Goal: Information Seeking & Learning: Learn about a topic

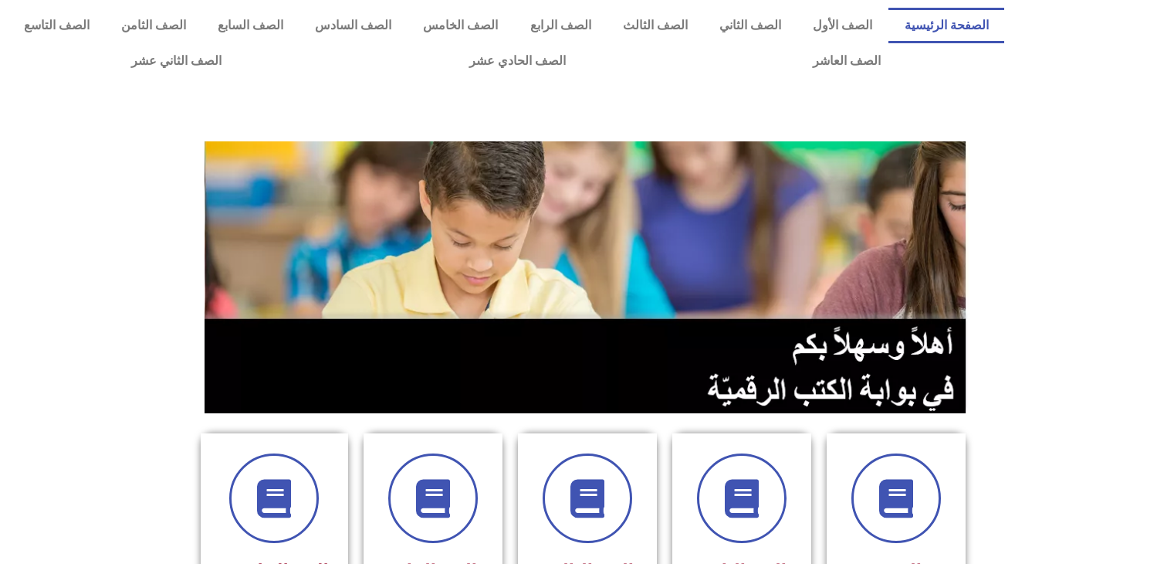
scroll to position [386, 0]
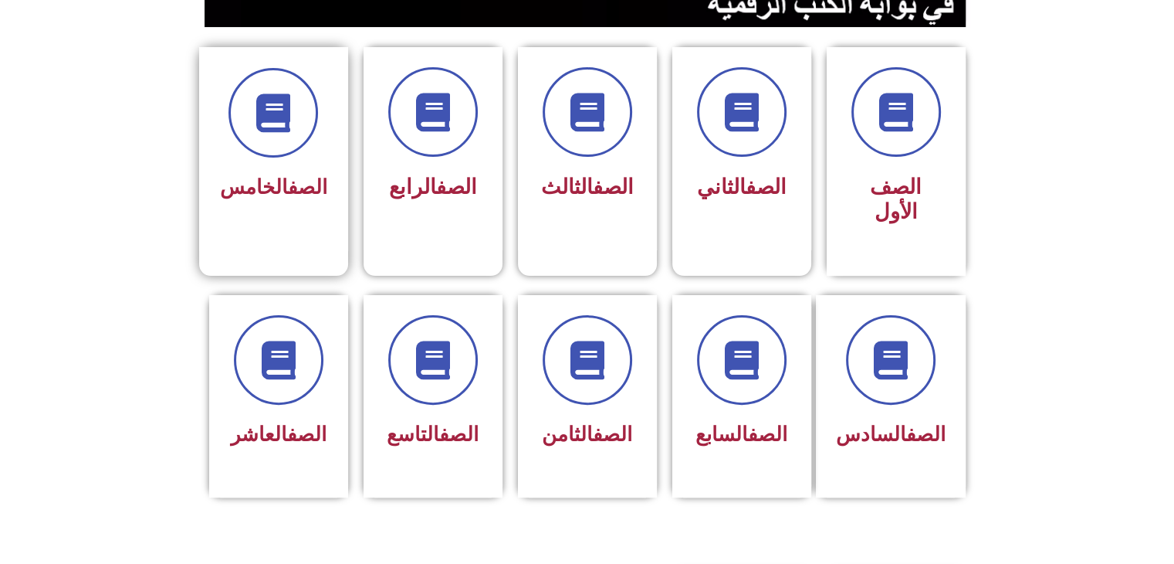
click at [280, 195] on span "الصف الخامس" at bounding box center [273, 186] width 107 height 23
click at [264, 124] on icon at bounding box center [273, 113] width 42 height 42
click at [285, 92] on icon at bounding box center [273, 113] width 42 height 42
click at [1071, 297] on section "الصف السادس الصف السابع الصف الثامن الصف التاسع الصف العاشر" at bounding box center [587, 414] width 1174 height 276
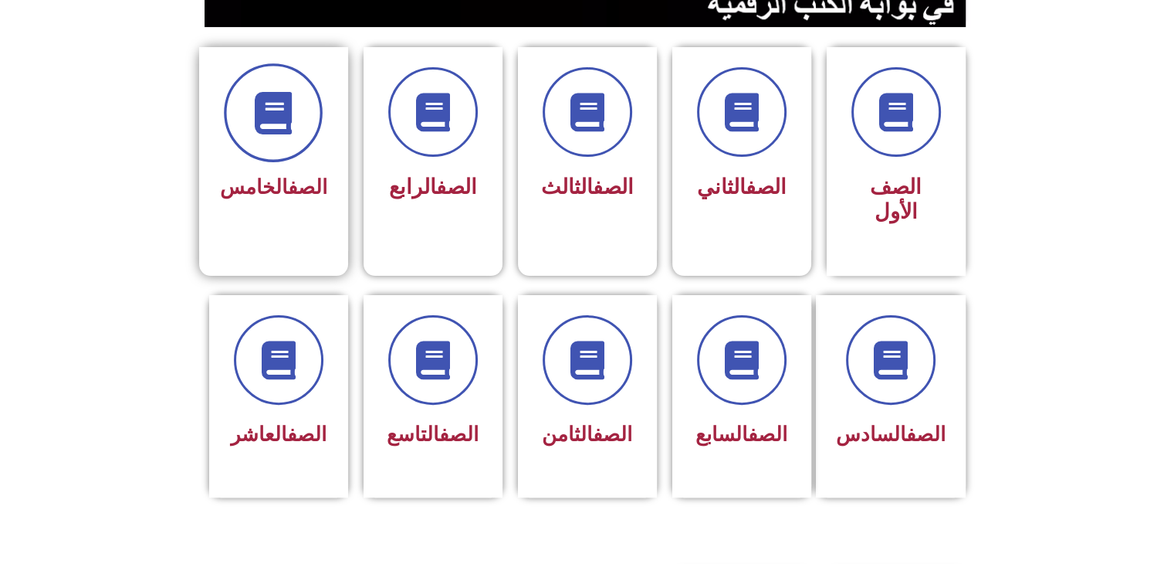
click at [292, 103] on icon at bounding box center [273, 113] width 42 height 42
click at [293, 103] on icon at bounding box center [273, 113] width 42 height 42
click at [295, 108] on icon at bounding box center [273, 113] width 42 height 42
drag, startPoint x: 299, startPoint y: 107, endPoint x: 287, endPoint y: 197, distance: 90.3
click at [287, 197] on div "الصف الخامس" at bounding box center [273, 137] width 107 height 139
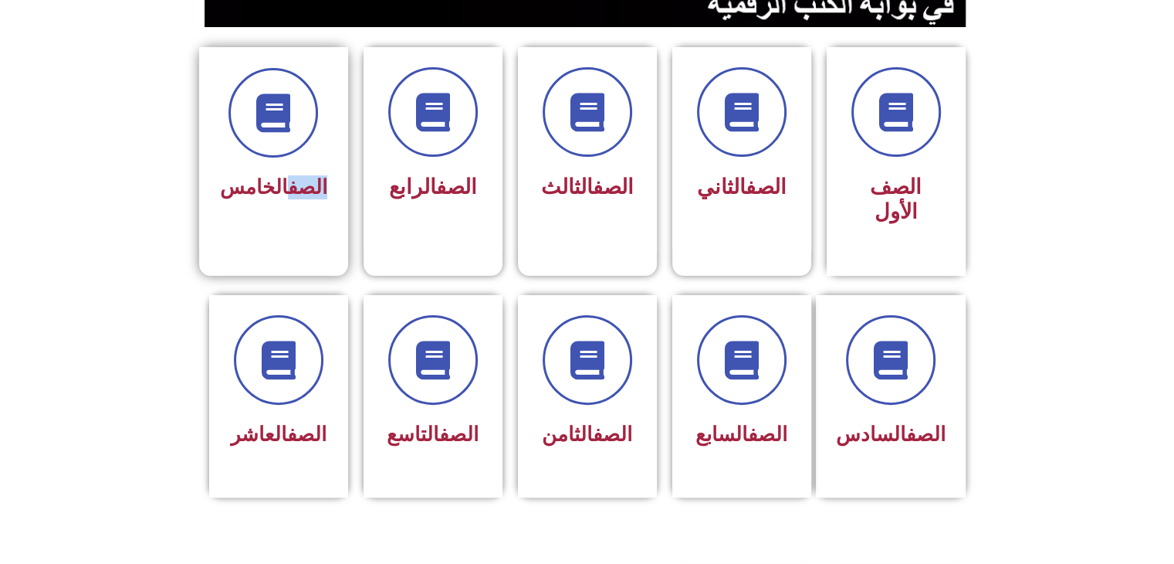
click at [305, 186] on link "الصف" at bounding box center [307, 186] width 39 height 23
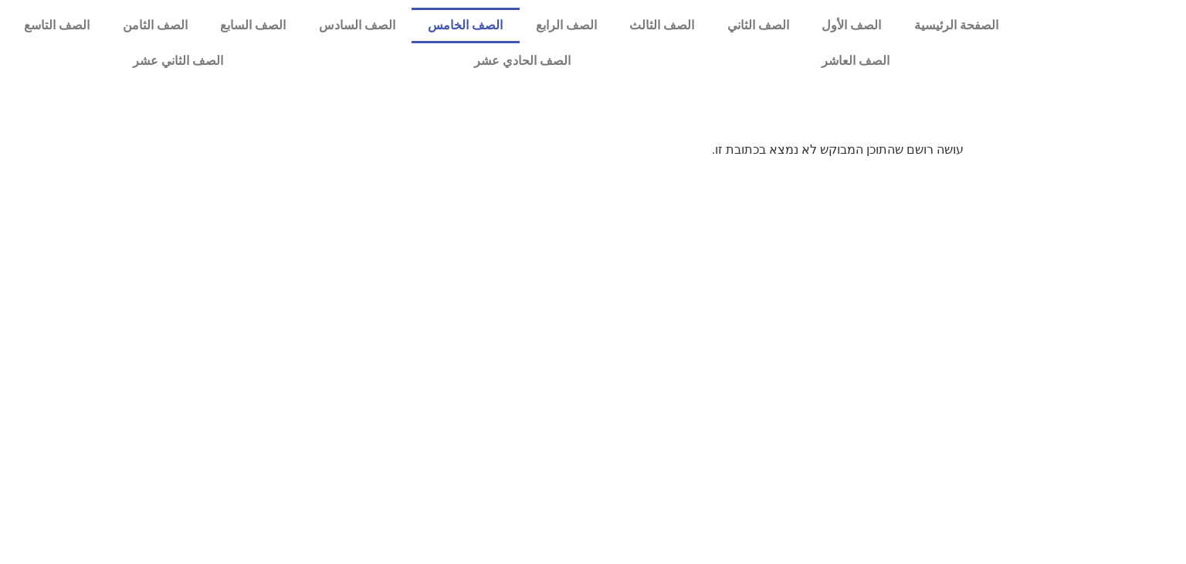
click at [500, 26] on link "الصف الخامس" at bounding box center [465, 26] width 108 height 36
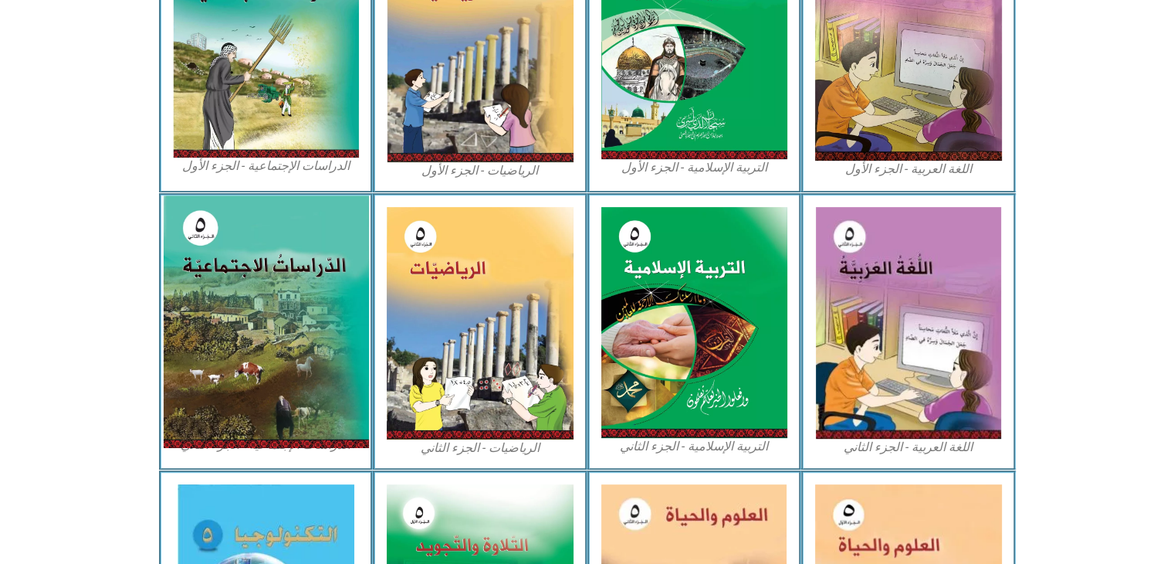
scroll to position [432, 0]
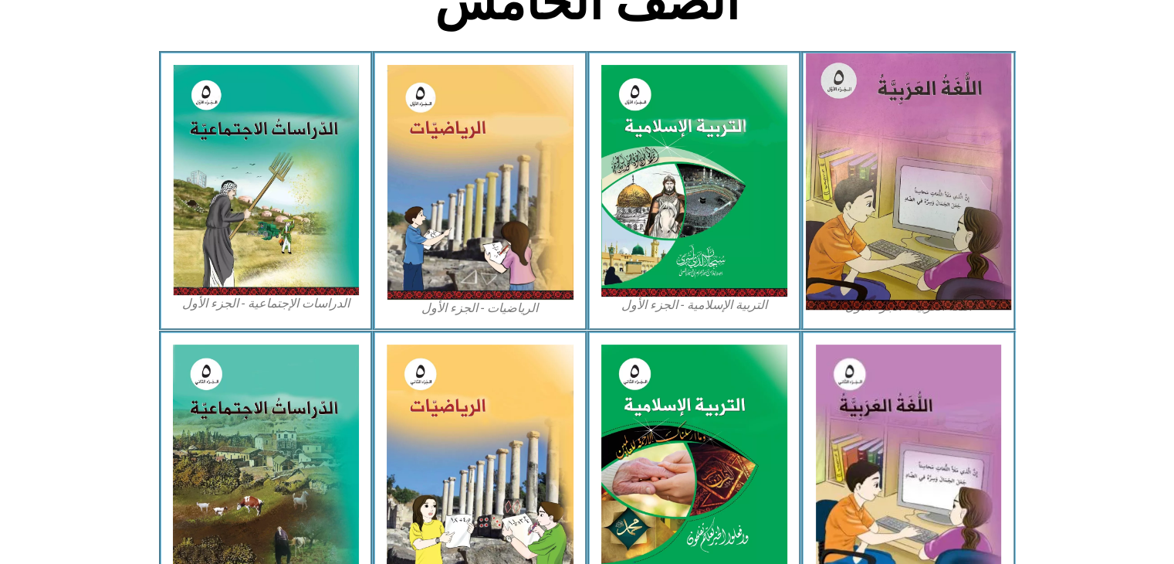
click at [943, 164] on img at bounding box center [908, 181] width 205 height 256
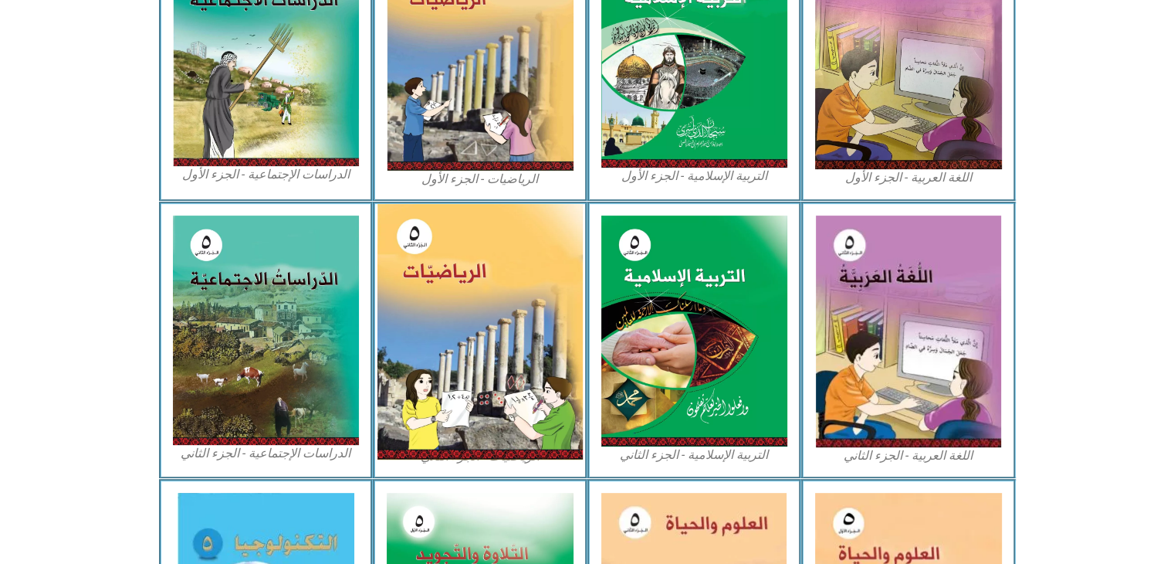
scroll to position [690, 0]
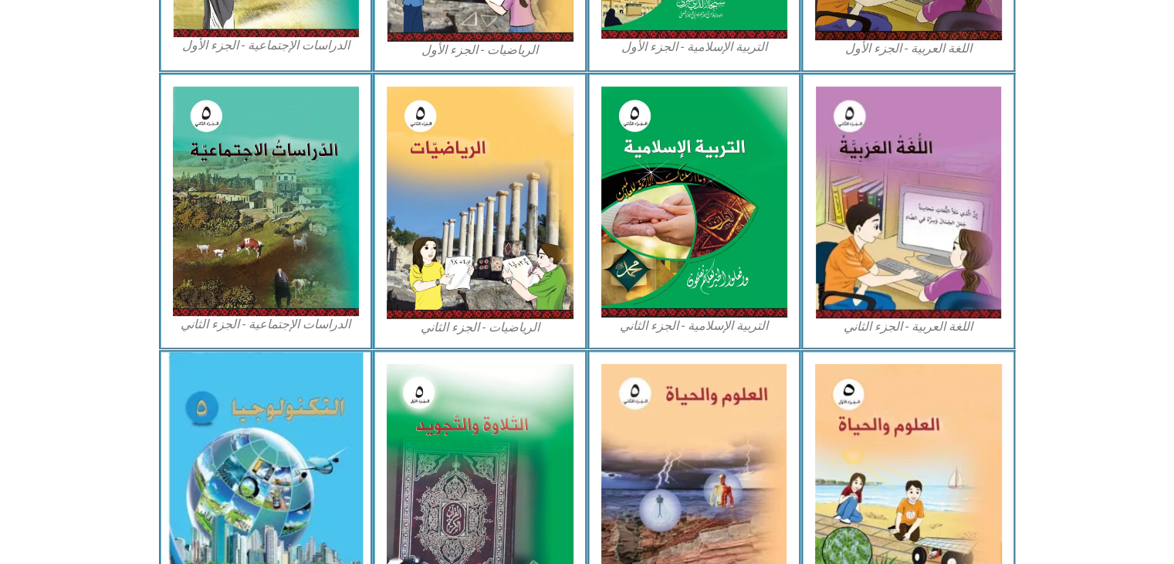
click at [256, 460] on img at bounding box center [265, 479] width 195 height 255
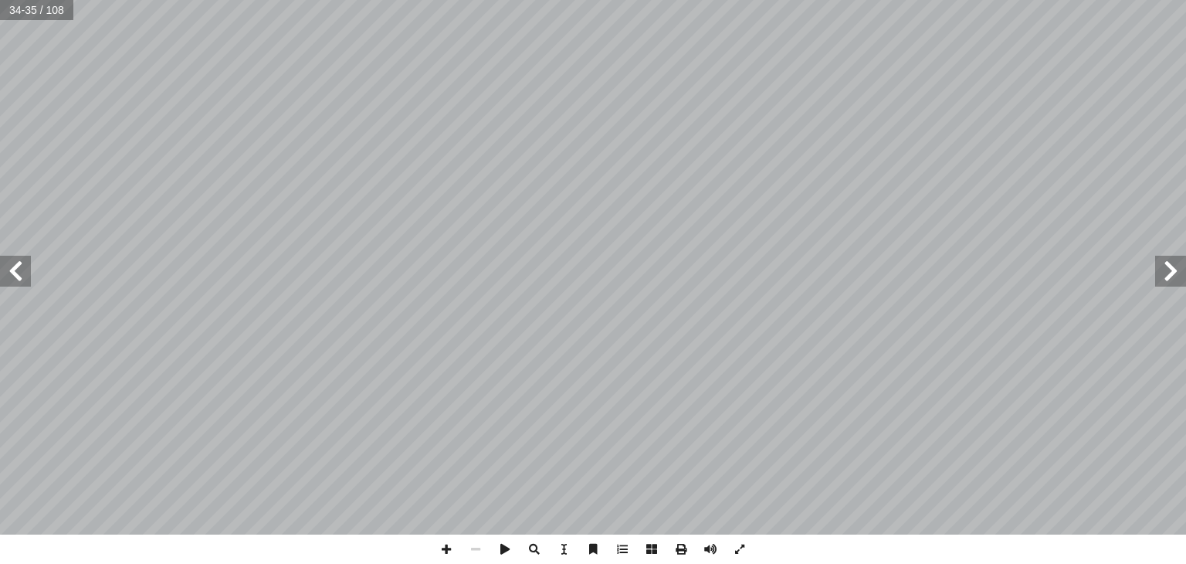
click at [1168, 272] on div "3 ٠ : ٍ ميل َ ج ٍّ ط َ خ ِ ب ِ ين َ ت َ ي ِ ت آ ال� ِ ين َ ت َ ر ْ ق ِ الف ُ خ …" at bounding box center [593, 267] width 1186 height 534
click at [1170, 272] on span at bounding box center [1170, 271] width 31 height 31
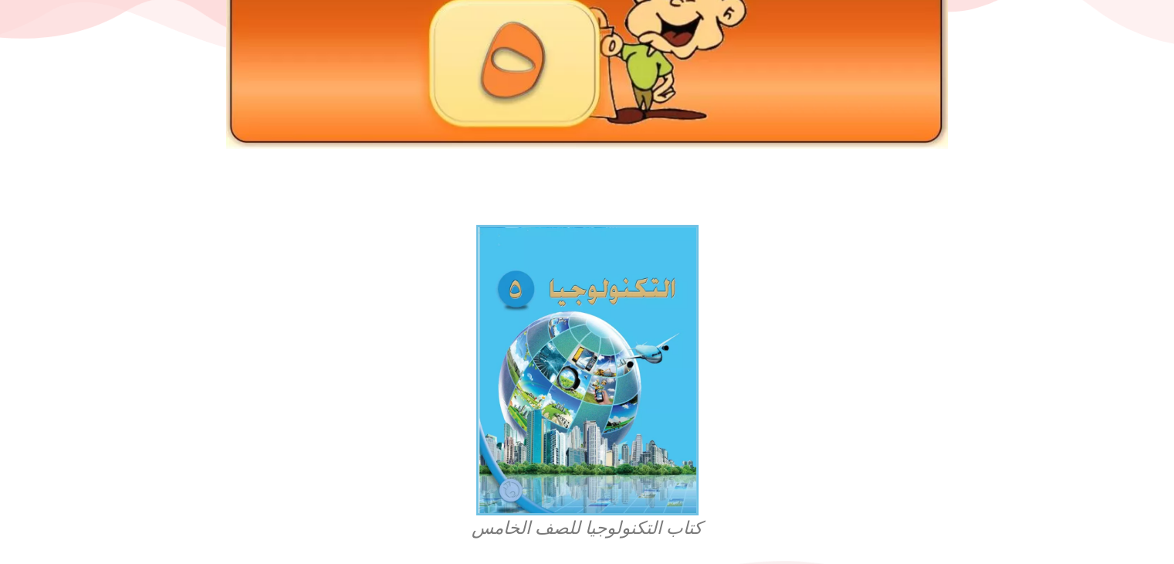
scroll to position [257, 0]
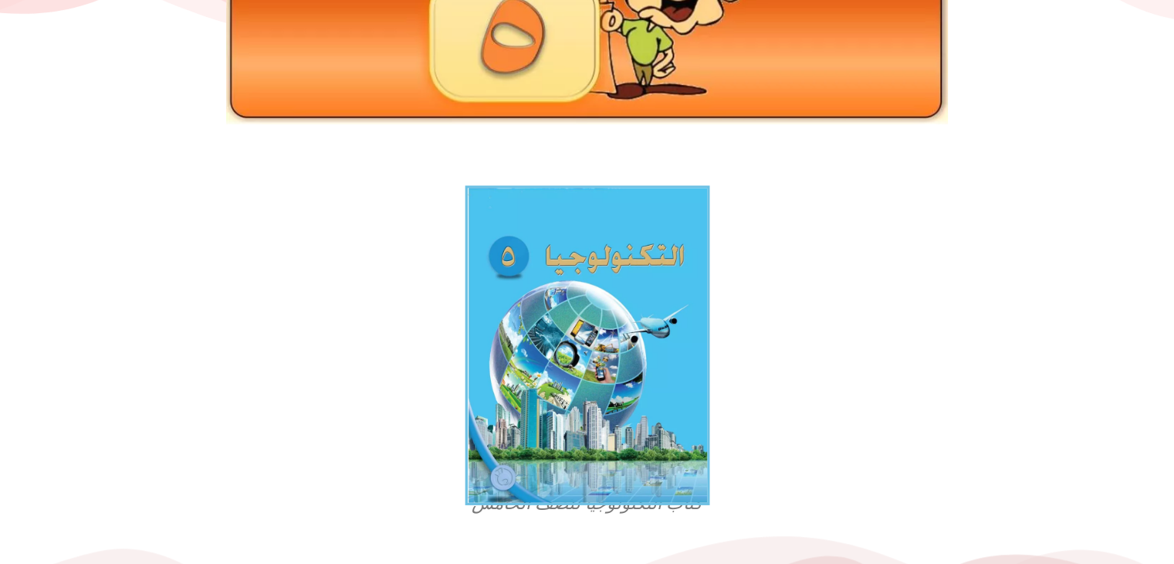
click at [645, 401] on img at bounding box center [587, 345] width 245 height 320
